Goal: Communication & Community: Answer question/provide support

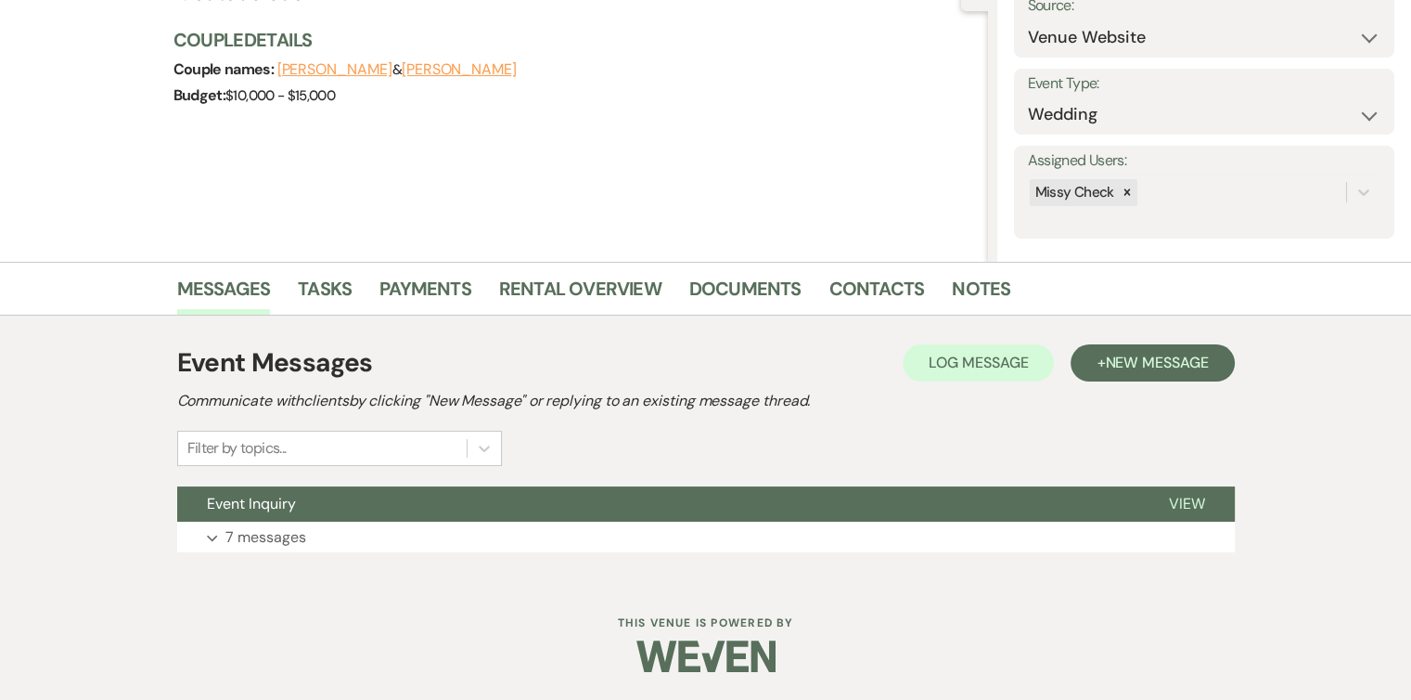
scroll to position [203, 0]
click at [443, 542] on button "Expand 7 messages" at bounding box center [706, 538] width 1058 height 32
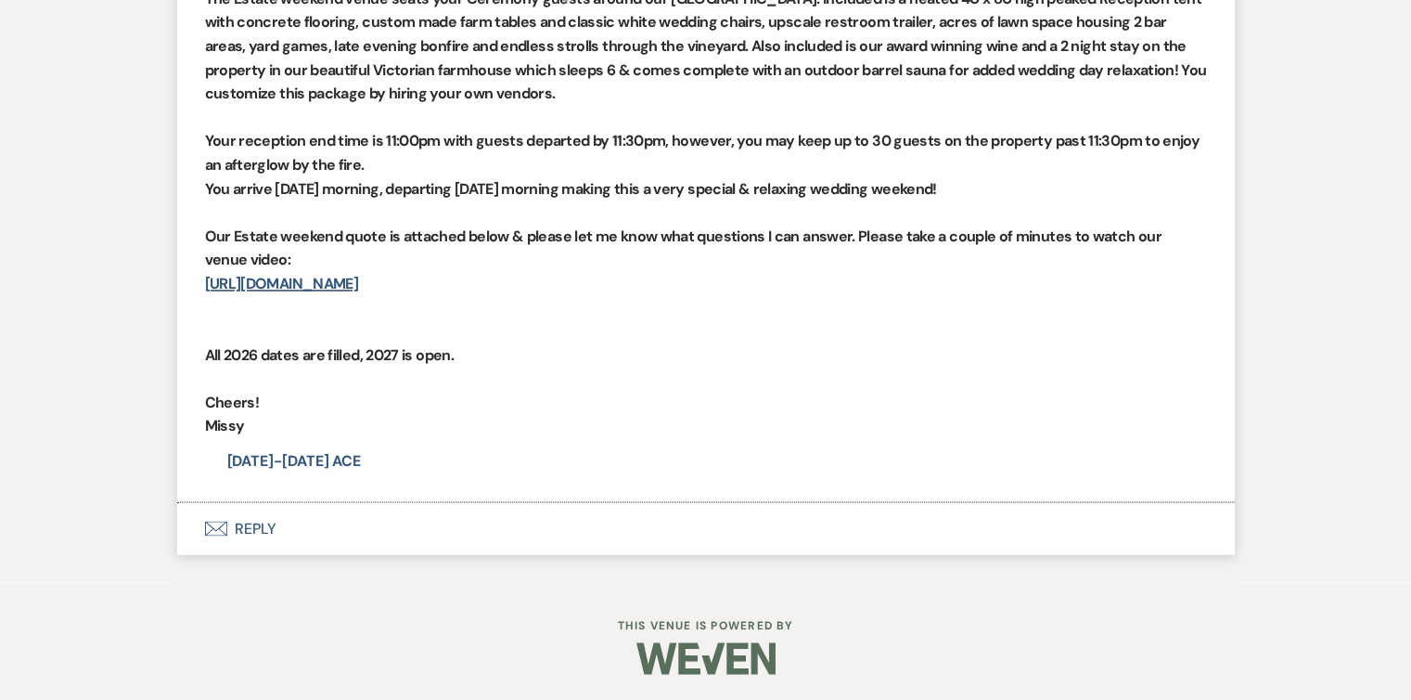
scroll to position [3073, 0]
click at [247, 520] on button "Envelope Reply" at bounding box center [706, 528] width 1058 height 52
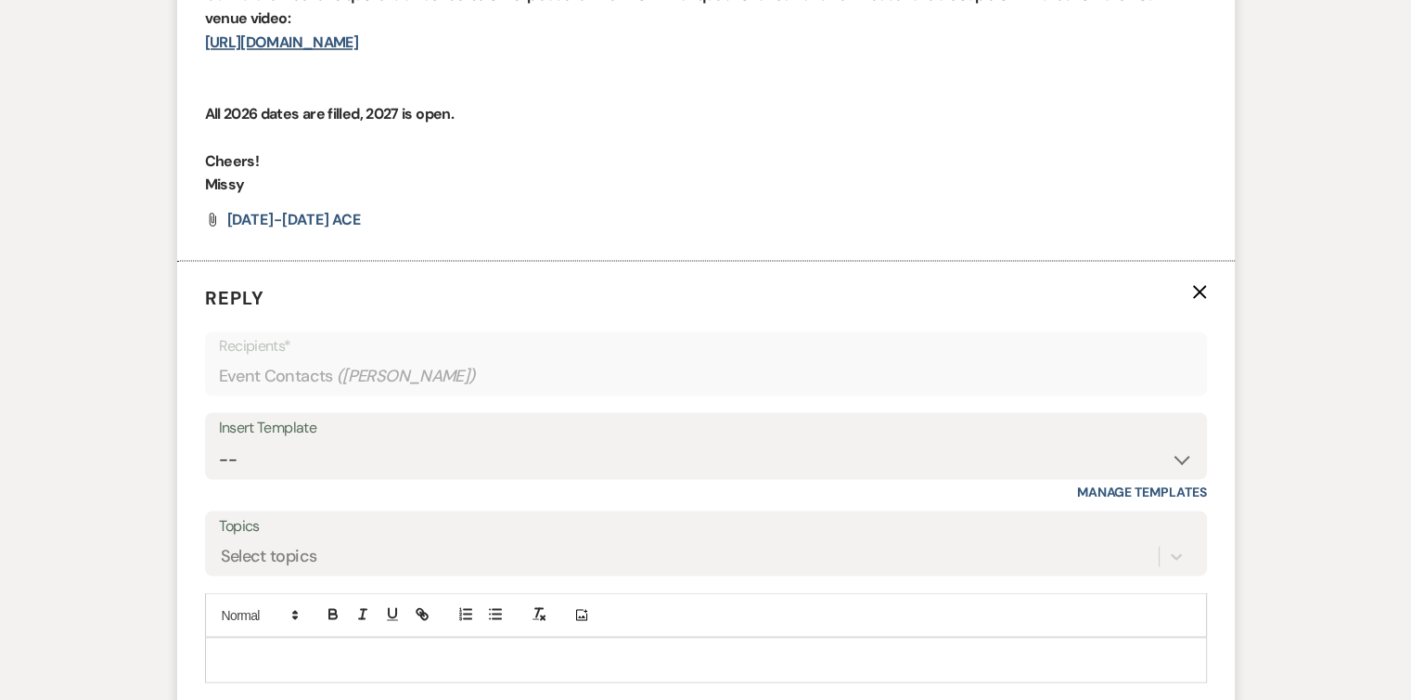
scroll to position [3314, 0]
click at [295, 642] on div at bounding box center [706, 658] width 1000 height 43
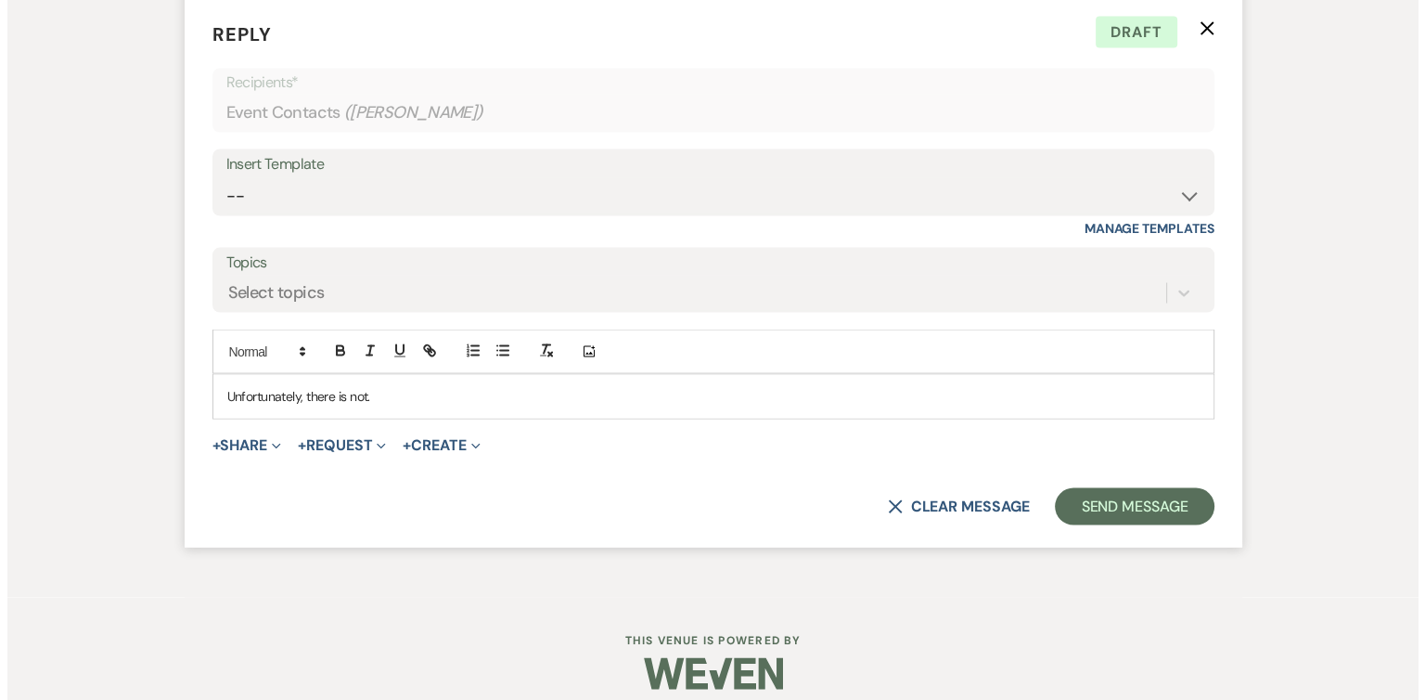
scroll to position [3575, 0]
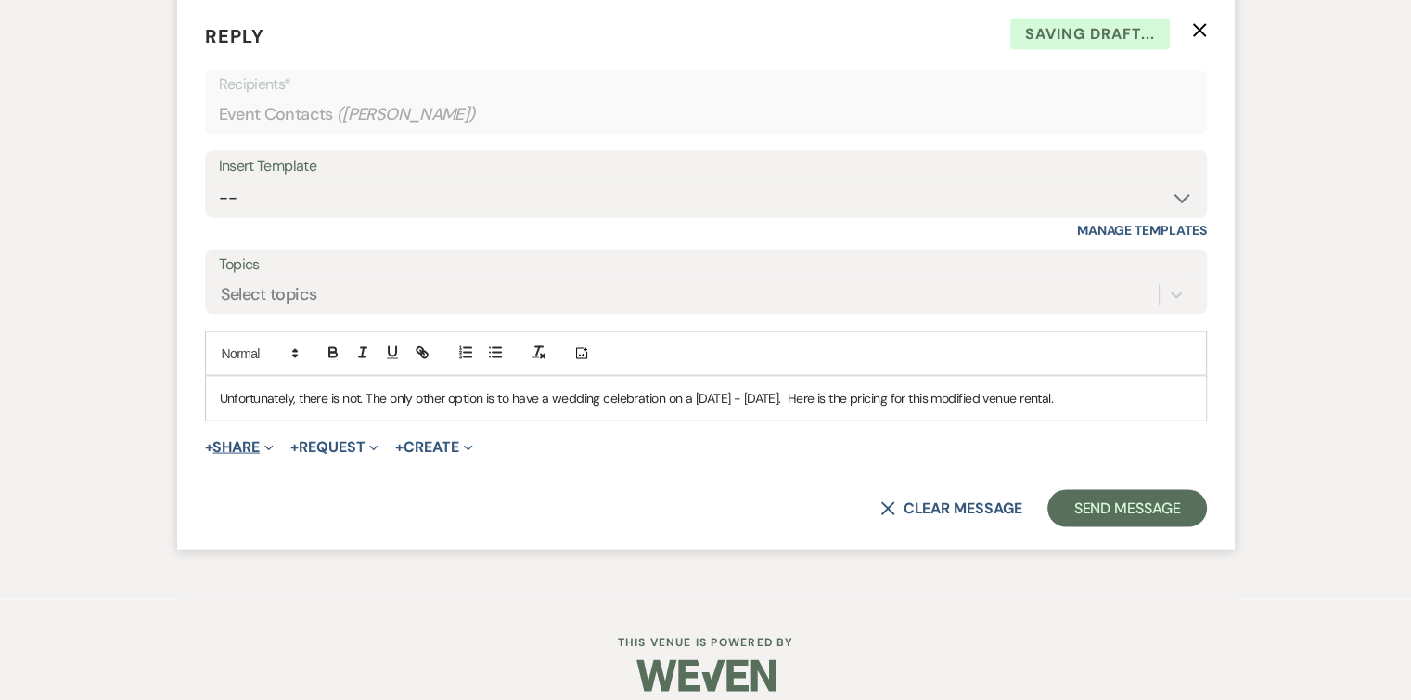
click at [266, 441] on span "Expand" at bounding box center [267, 446] width 14 height 19
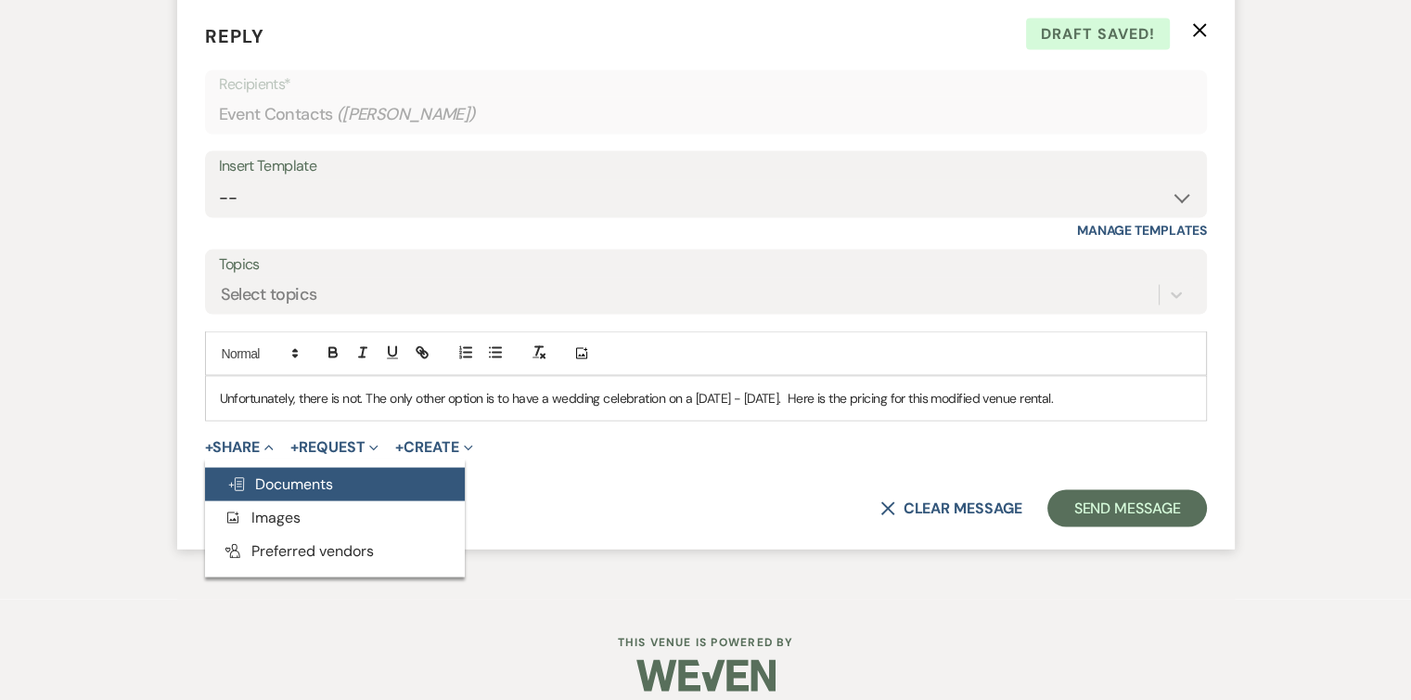
click at [285, 484] on span "Doc Upload Documents" at bounding box center [280, 483] width 106 height 19
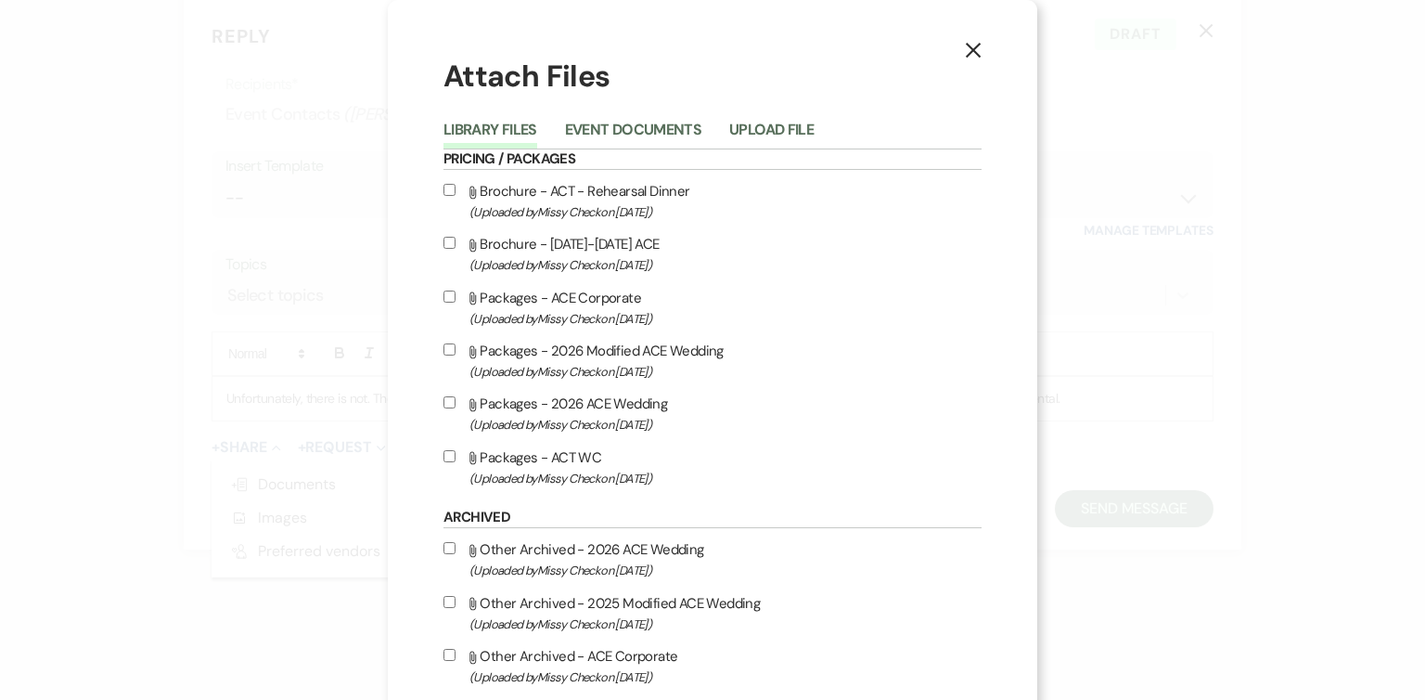
click at [443, 350] on input "Attach File Packages - 2026 Modified ACE Wedding (Uploaded by Missy Check on [D…" at bounding box center [449, 349] width 12 height 12
checkbox input "true"
click at [1166, 420] on div "X Attach Files Library Files Event Documents Upload File Pricing / Packages Att…" at bounding box center [712, 350] width 1425 height 700
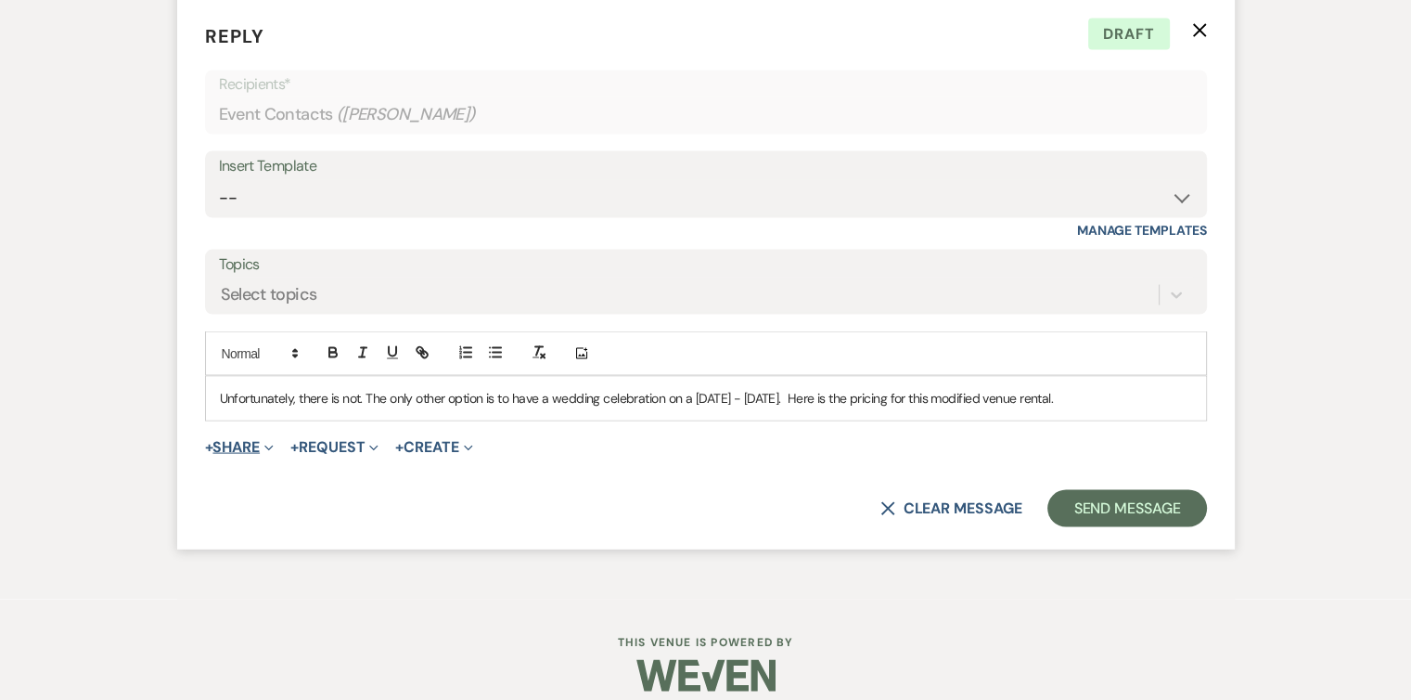
click at [250, 447] on button "+ Share Expand" at bounding box center [240, 447] width 70 height 15
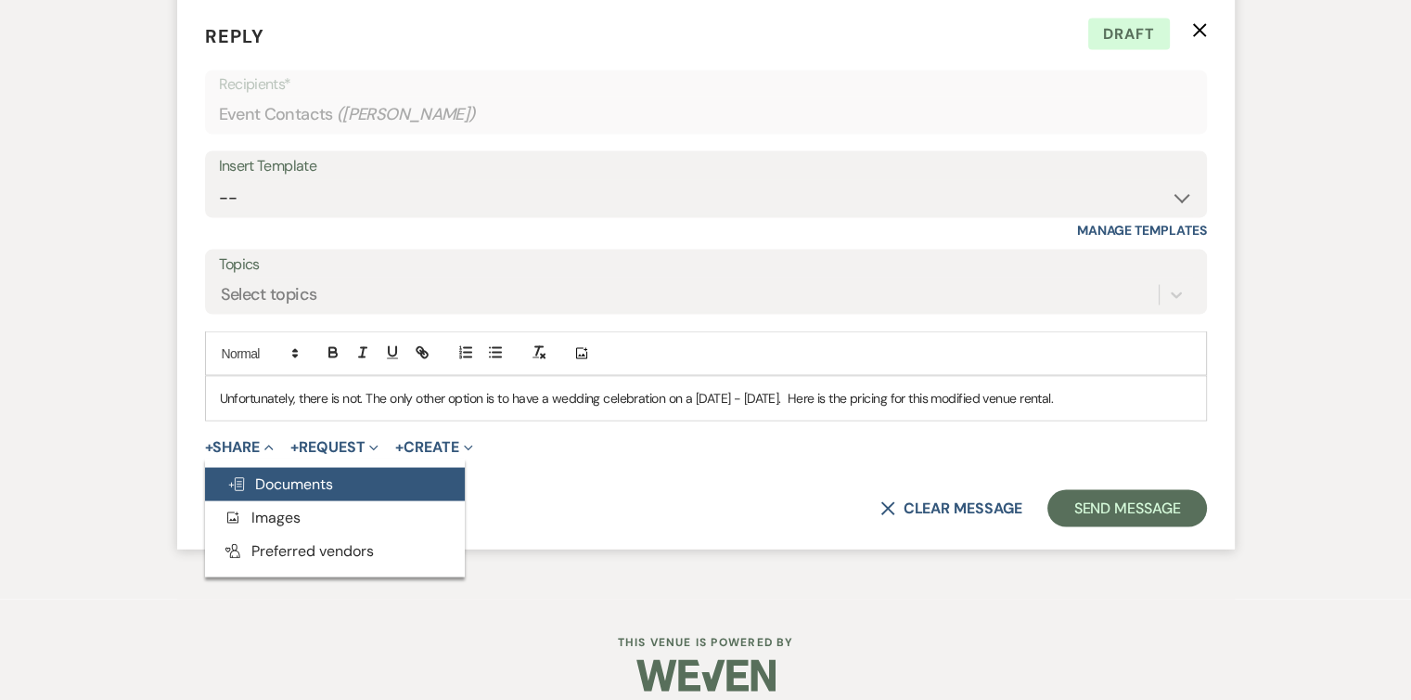
click at [268, 481] on span "Doc Upload Documents" at bounding box center [280, 483] width 106 height 19
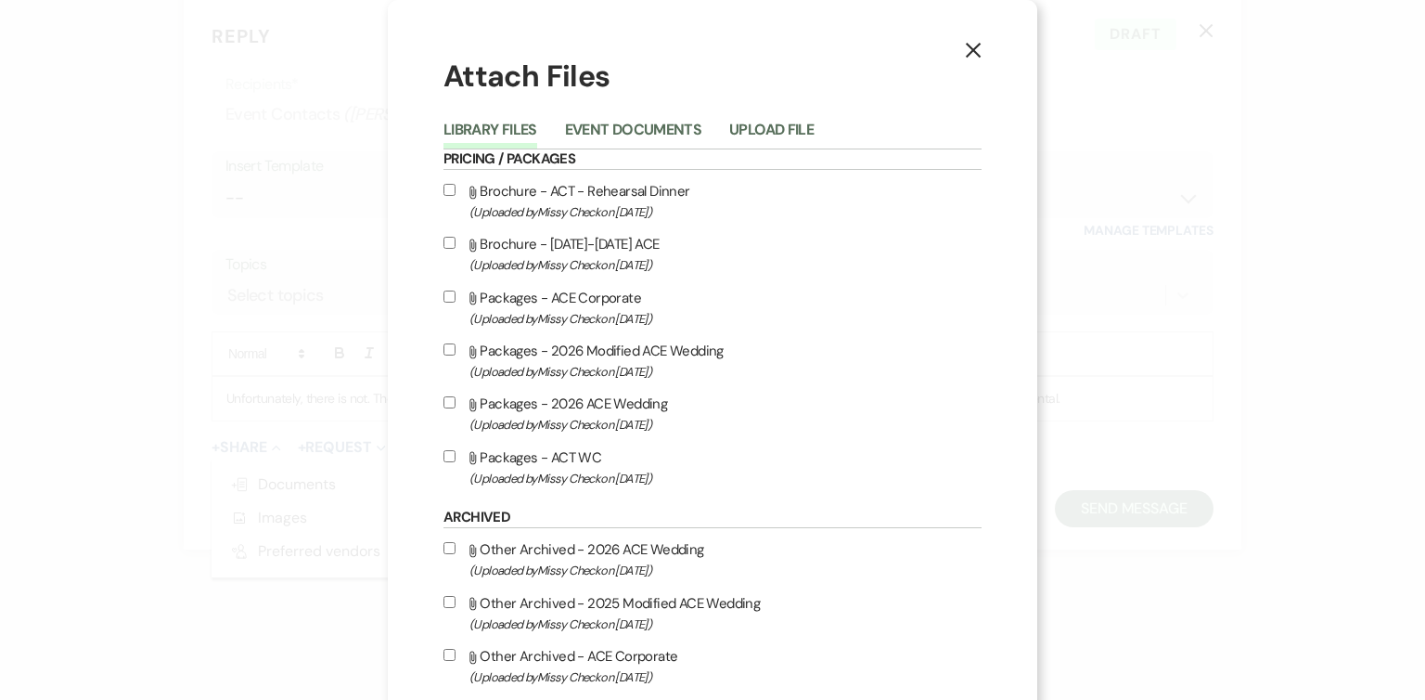
click at [443, 350] on input "Attach File Packages - 2026 Modified ACE Wedding (Uploaded by Missy Check on [D…" at bounding box center [449, 349] width 12 height 12
checkbox input "true"
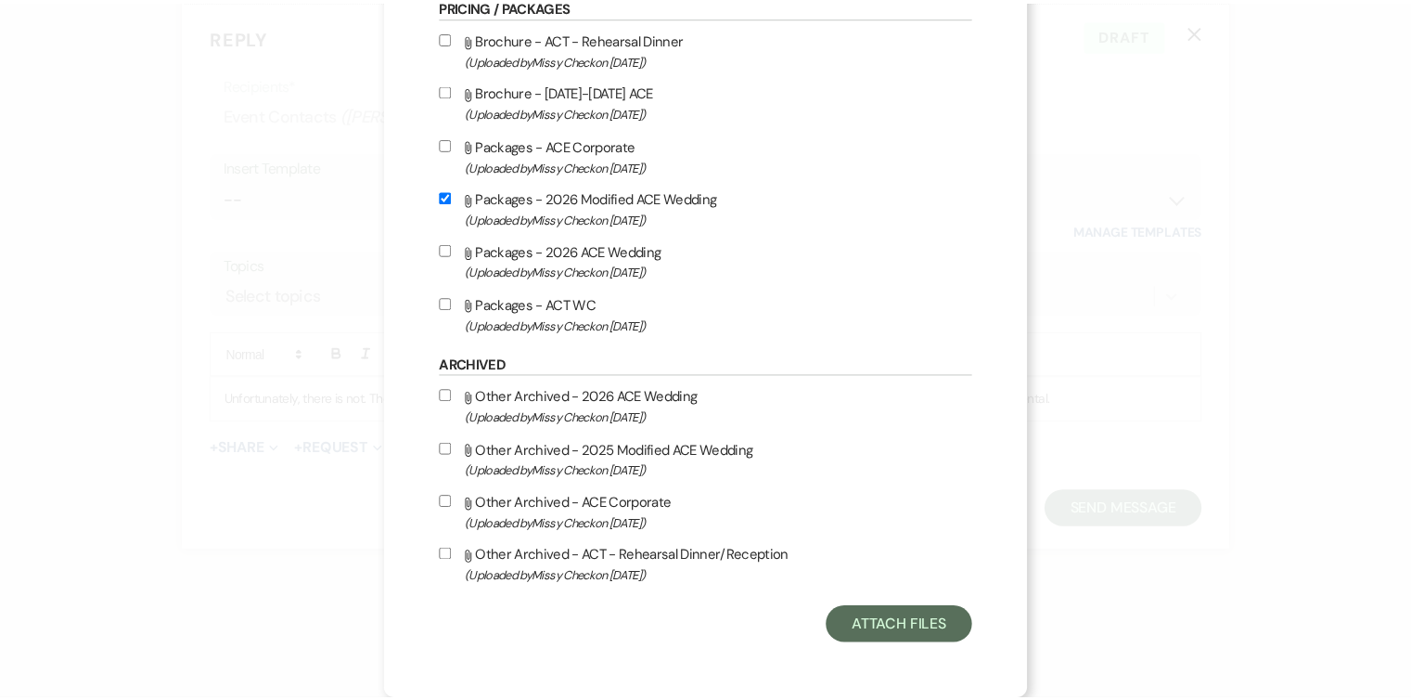
scroll to position [155, 0]
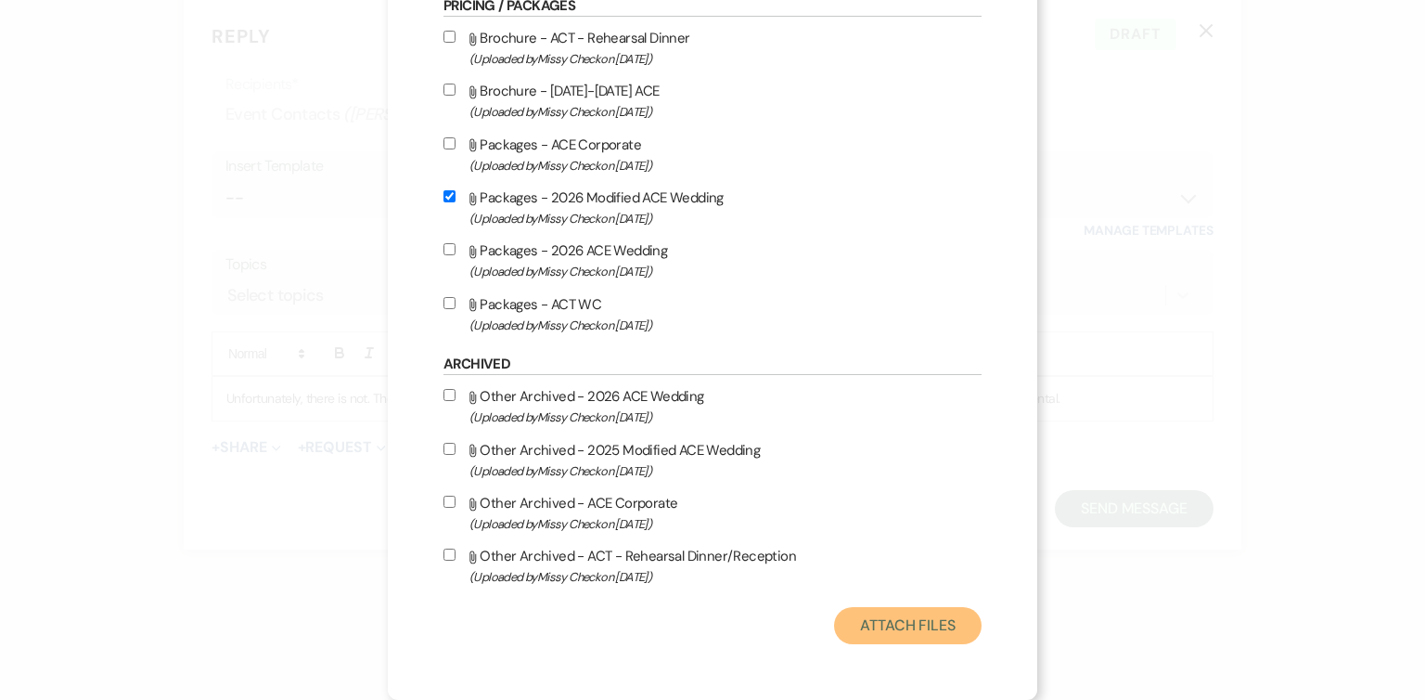
click at [909, 628] on button "Attach Files" at bounding box center [908, 625] width 148 height 37
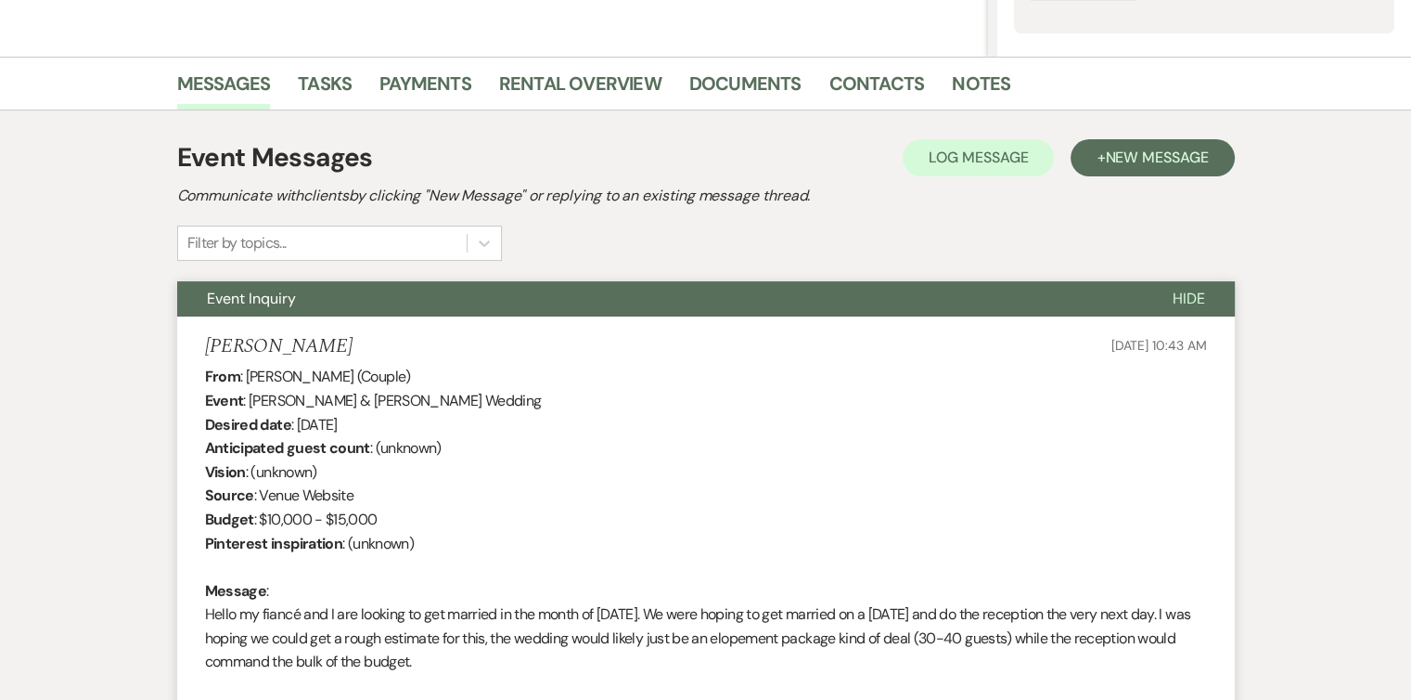
scroll to position [0, 0]
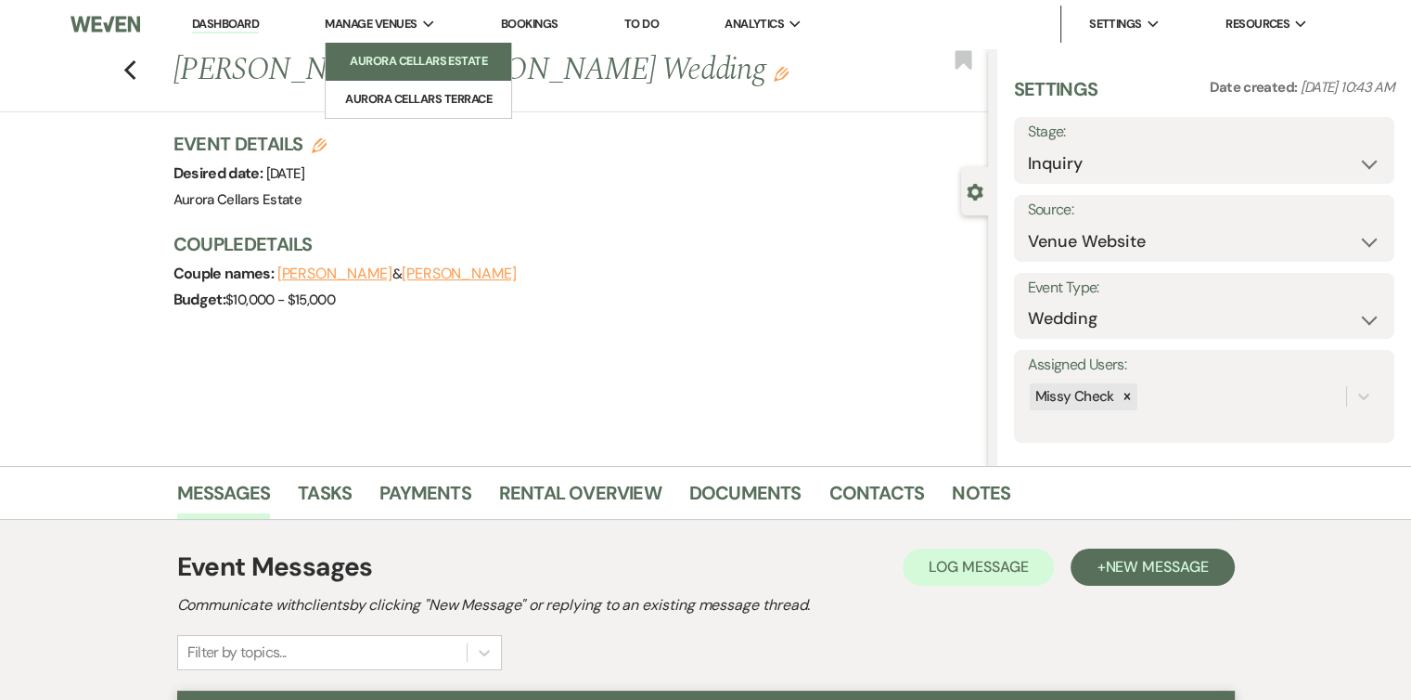
click at [418, 64] on li "Aurora Cellars Estate" at bounding box center [418, 61] width 167 height 19
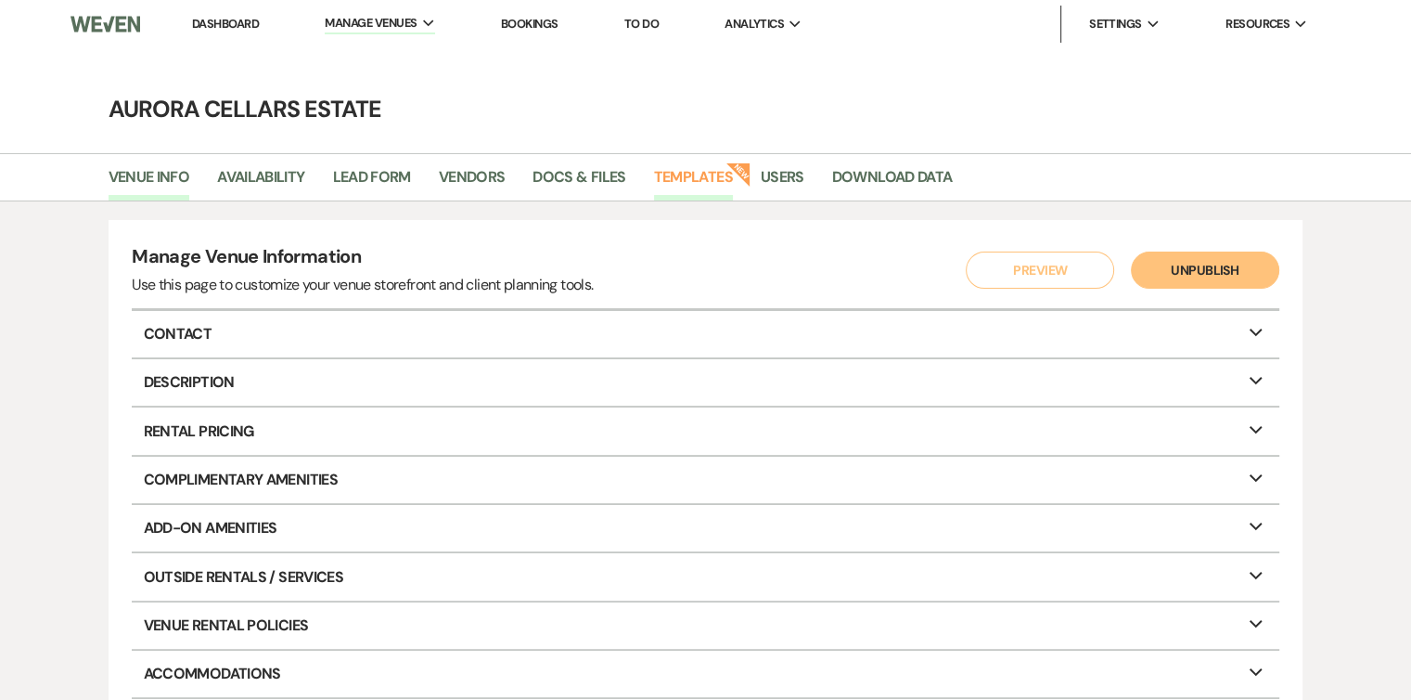
click at [721, 173] on link "Templates" at bounding box center [693, 182] width 79 height 35
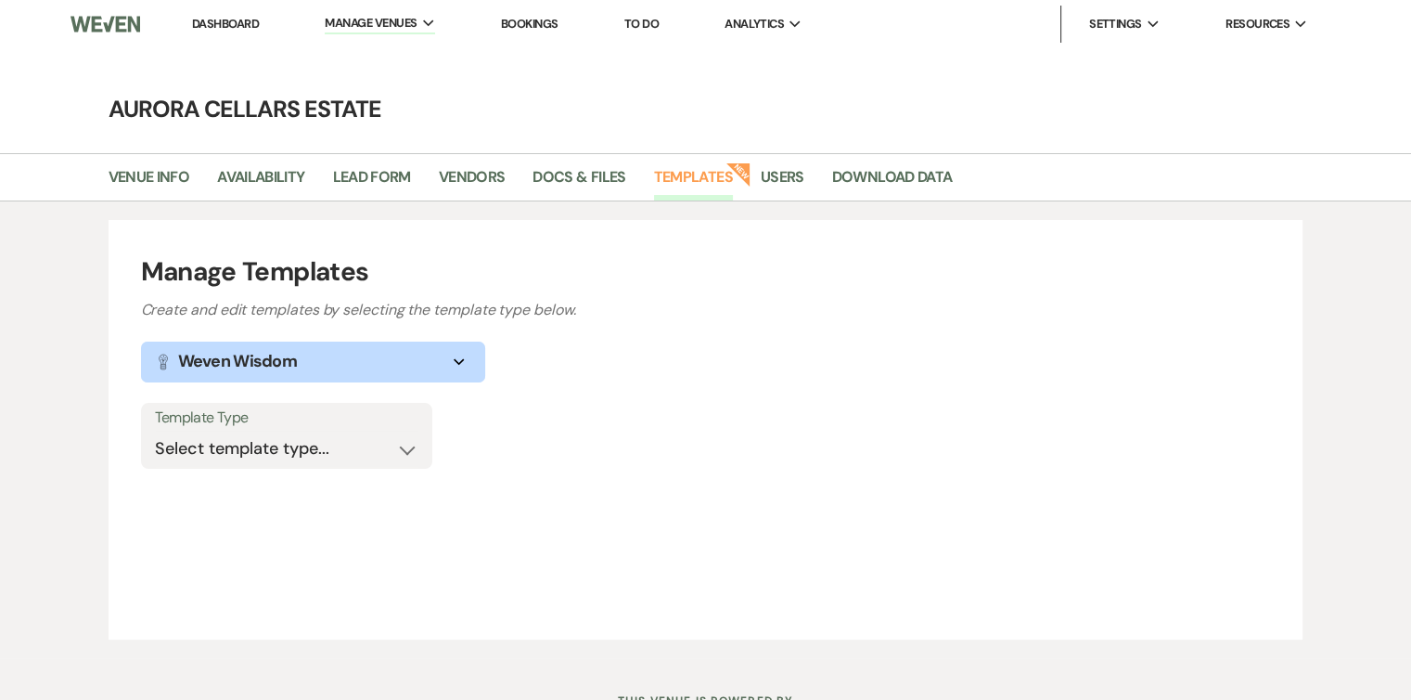
scroll to position [77, 0]
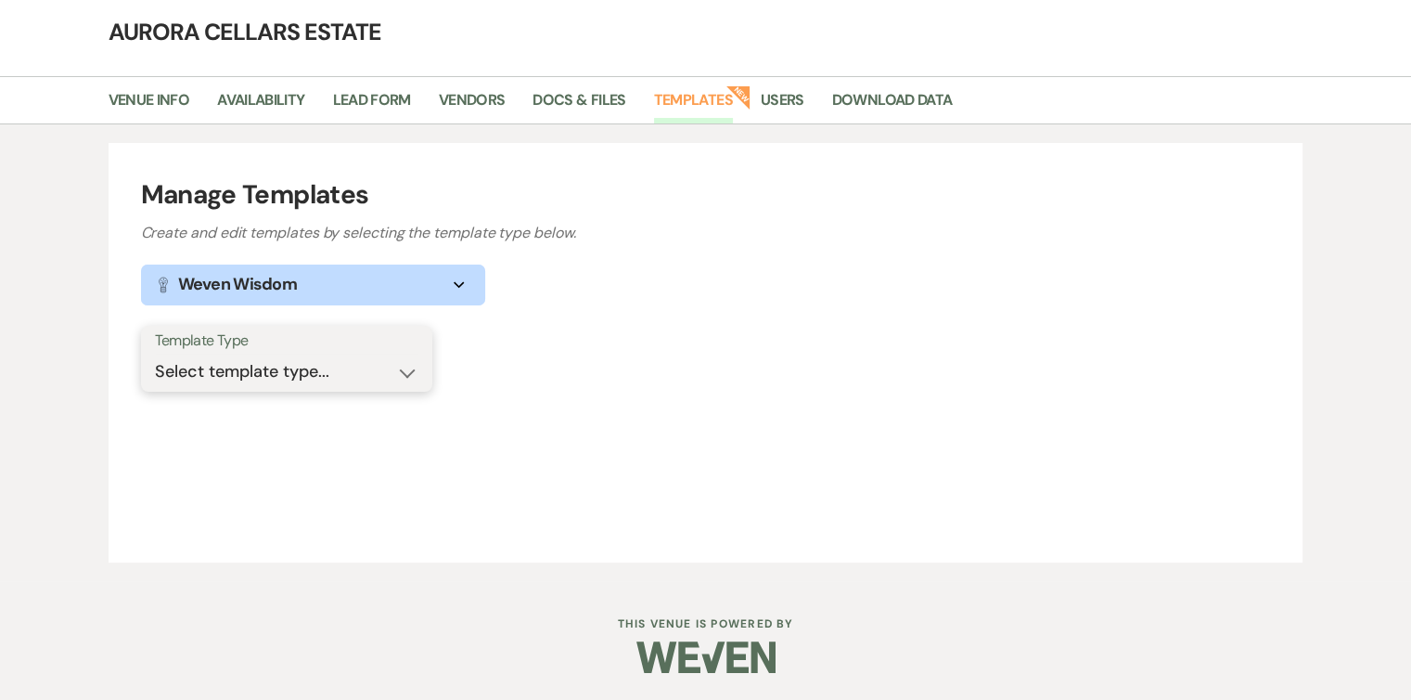
click at [408, 376] on select "Select template type... Task List Message Templates Payment Plan Inventory Item…" at bounding box center [286, 371] width 263 height 36
select select "Message Templates"
click at [155, 353] on select "Select template type... Task List Message Templates Payment Plan Inventory Item…" at bounding box center [286, 371] width 263 height 36
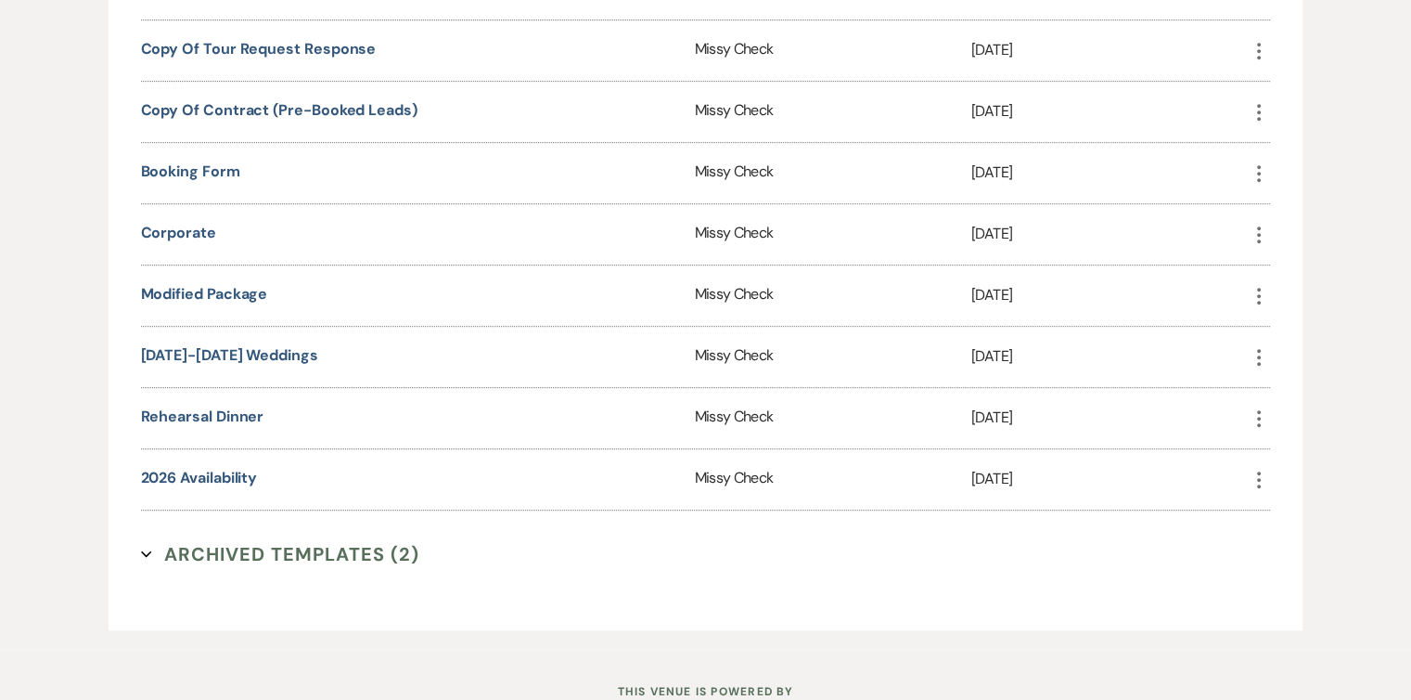
scroll to position [947, 0]
click at [224, 346] on link "[DATE]-[DATE] Weddings" at bounding box center [229, 353] width 177 height 19
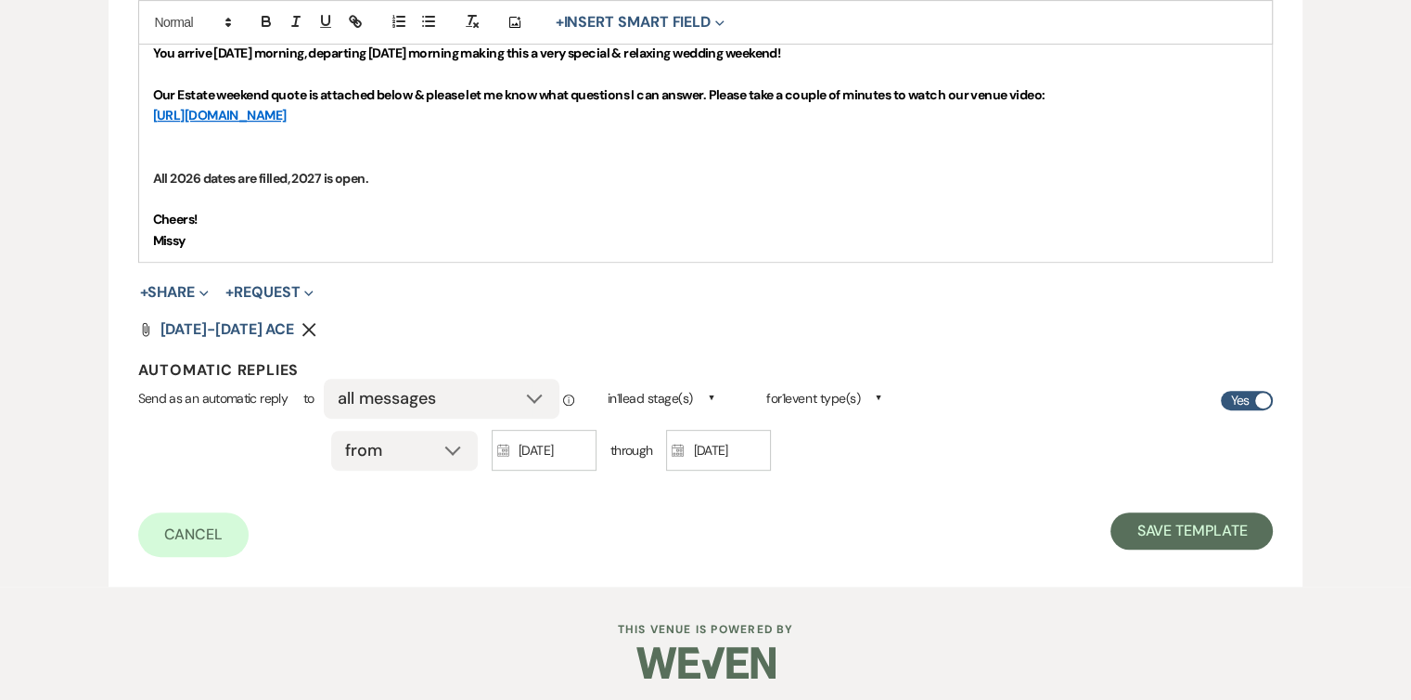
scroll to position [754, 0]
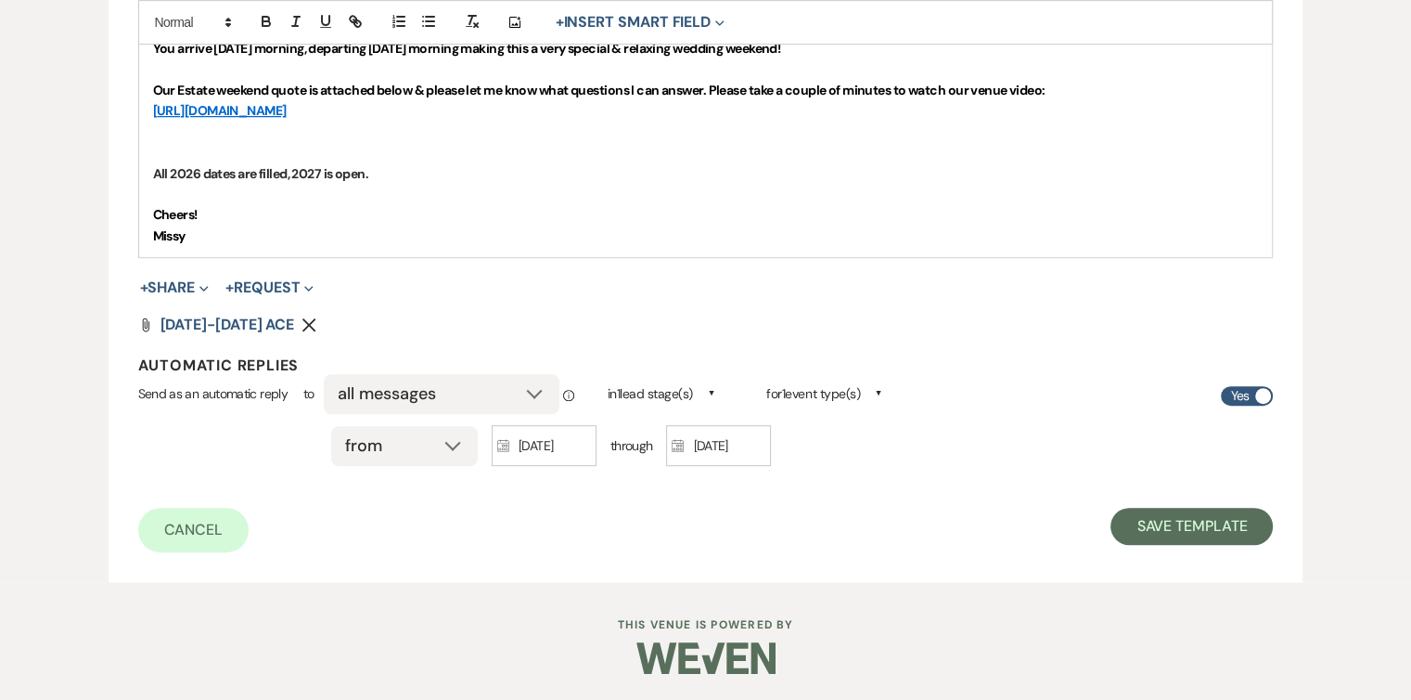
click at [531, 387] on div "all messages first message in a thread initial inquiry" at bounding box center [442, 394] width 236 height 40
click at [534, 402] on div "all messages first message in a thread initial inquiry" at bounding box center [442, 394] width 236 height 40
click at [534, 391] on div "all messages first message in a thread initial inquiry" at bounding box center [442, 394] width 236 height 40
click at [424, 394] on select "all messages first message in a thread initial inquiry" at bounding box center [435, 394] width 194 height 36
click at [338, 376] on select "all messages first message in a thread initial inquiry" at bounding box center [435, 394] width 194 height 36
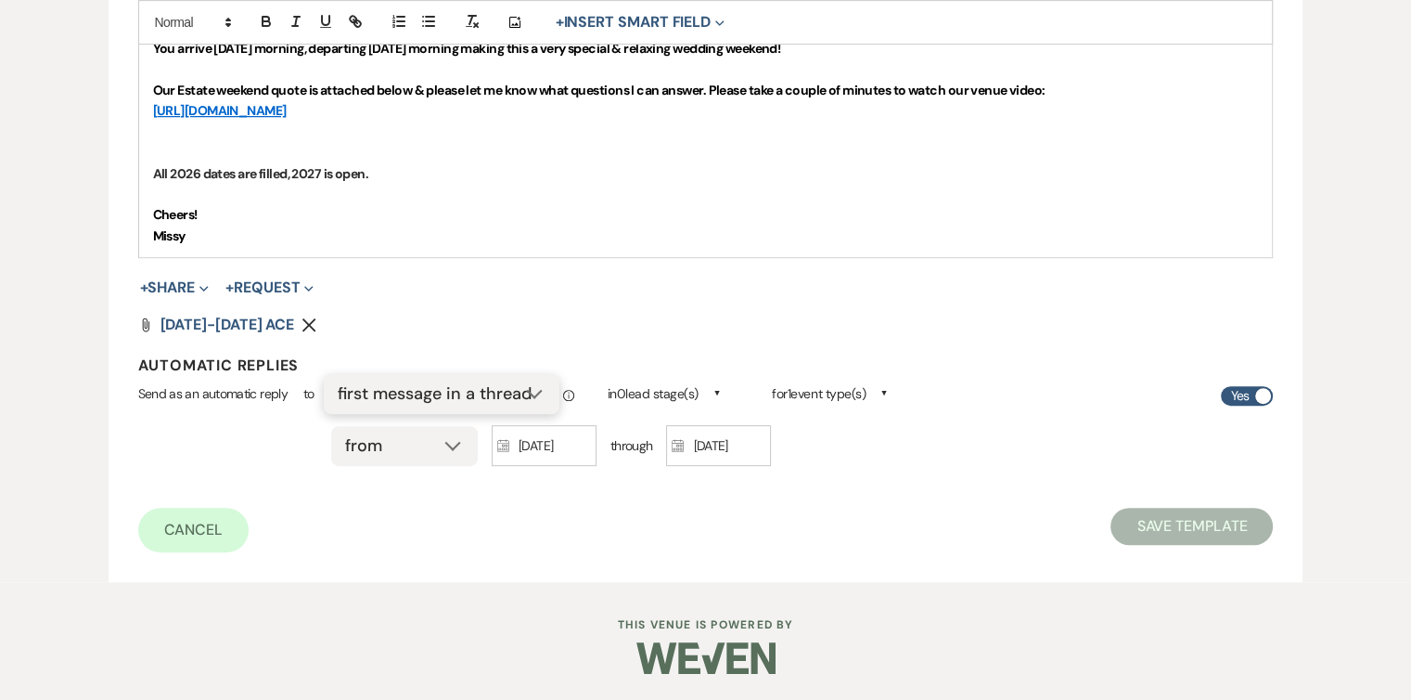
click at [503, 394] on select "all messages first message in a thread initial inquiry" at bounding box center [435, 394] width 194 height 36
select select "initialInquiry"
click at [338, 376] on select "all messages first message in a thread initial inquiry" at bounding box center [435, 394] width 194 height 36
click at [1216, 523] on button "Save Template" at bounding box center [1192, 525] width 162 height 37
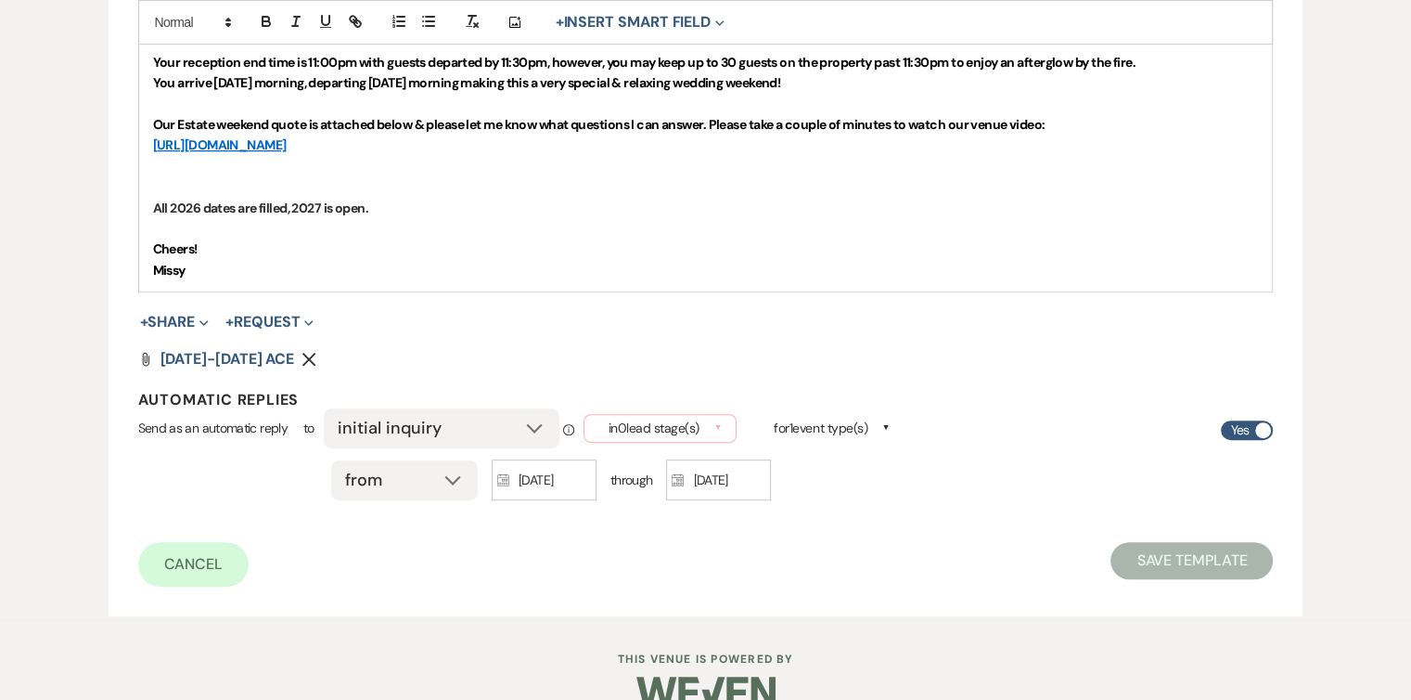
scroll to position [722, 0]
click at [721, 421] on span "▲" at bounding box center [717, 425] width 7 height 15
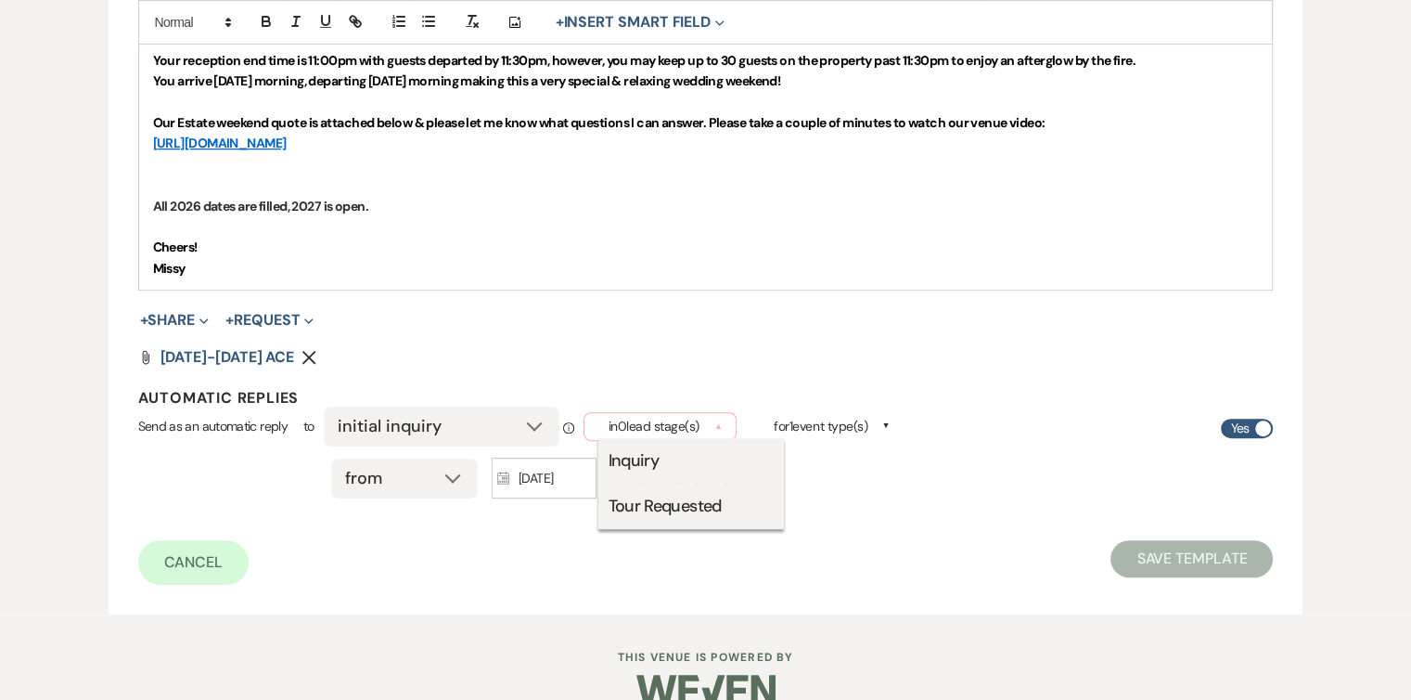
click at [646, 456] on li "Inquiry" at bounding box center [691, 460] width 186 height 45
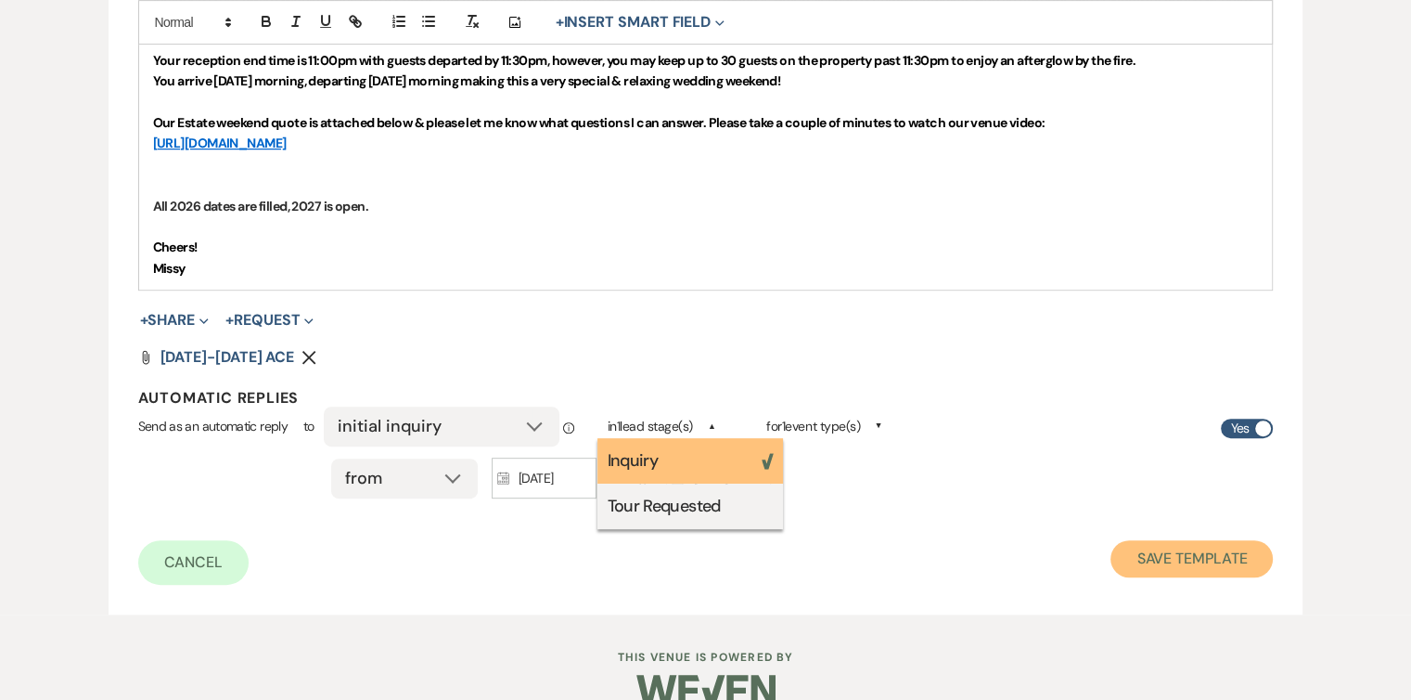
click at [1179, 546] on button "Save Template" at bounding box center [1192, 558] width 162 height 37
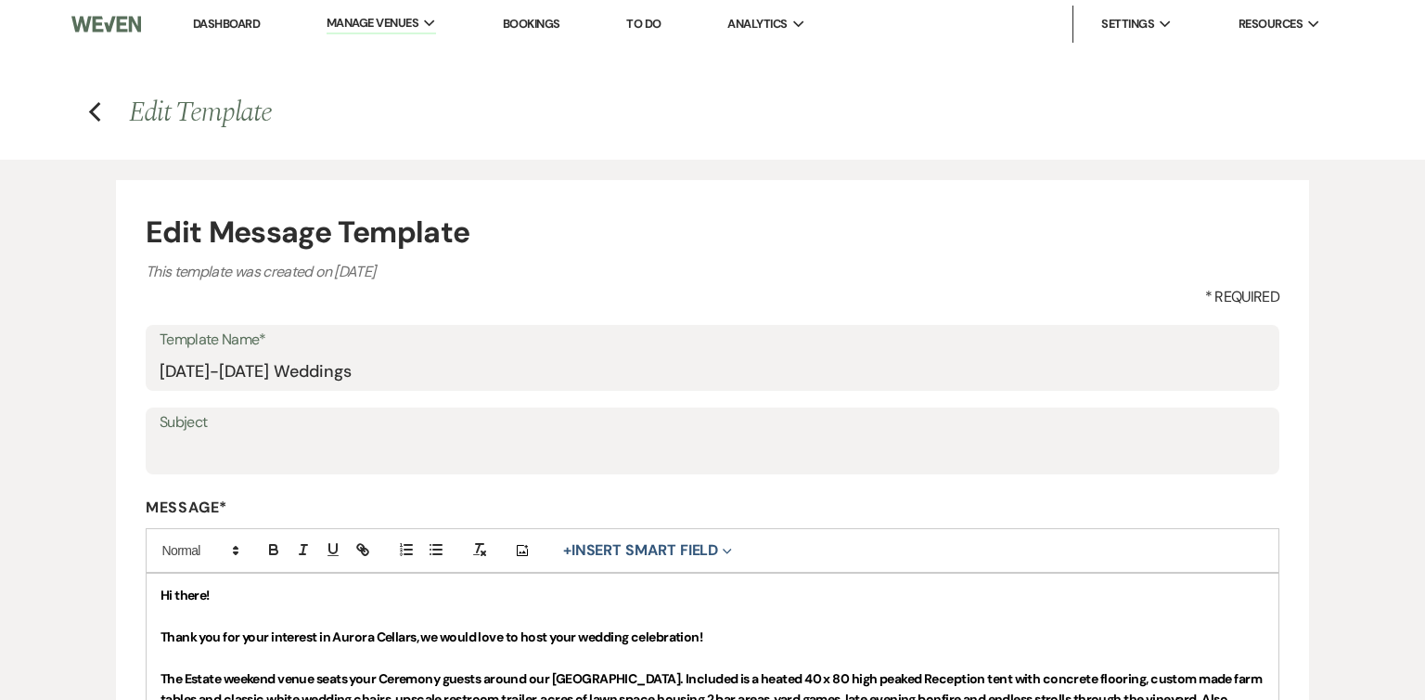
select select "Message Templates"
